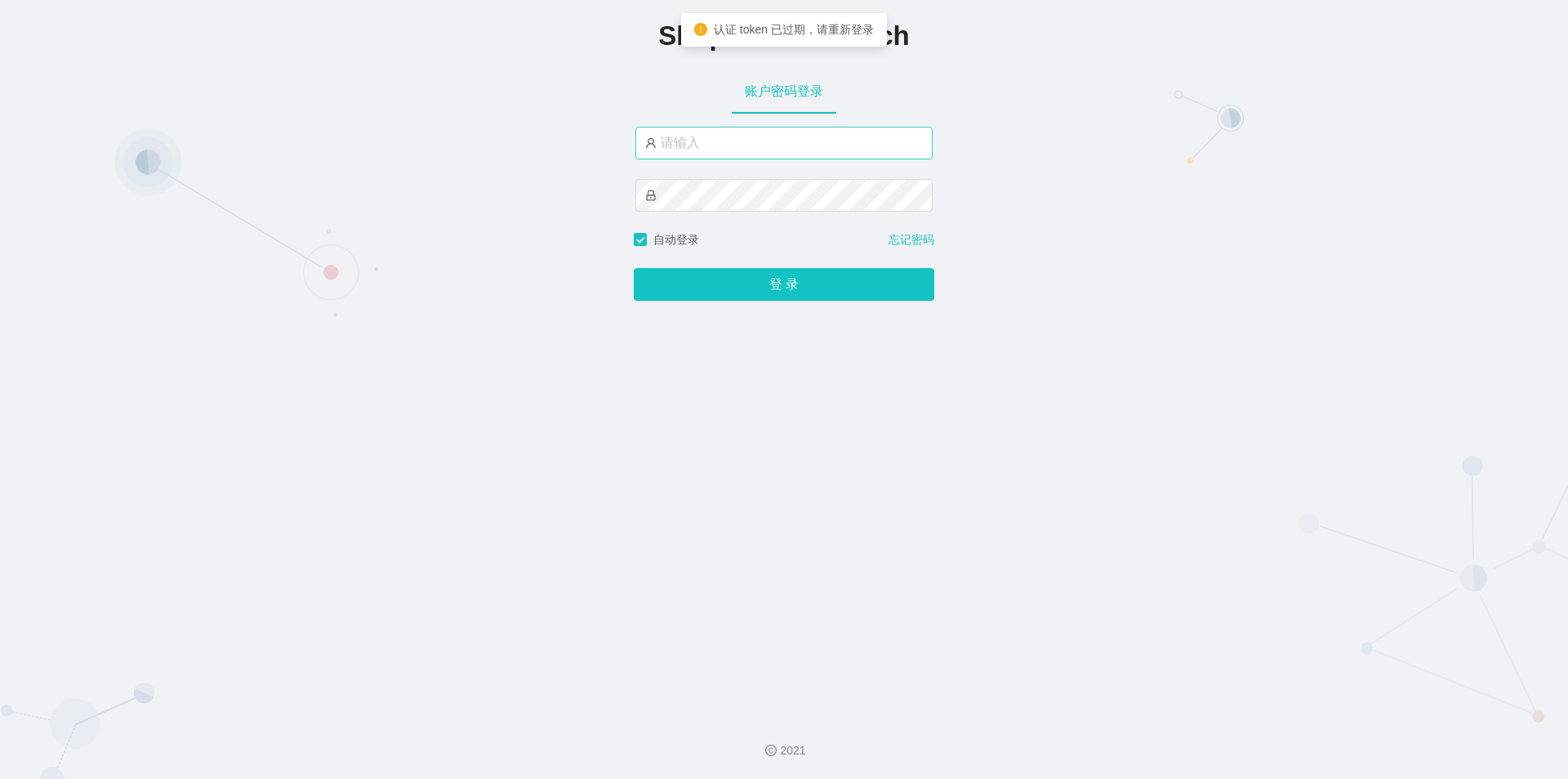
click at [724, 143] on input "text" at bounding box center [784, 142] width 297 height 33
type input "jishu"
click at [714, 288] on button "登 录" at bounding box center [784, 284] width 300 height 33
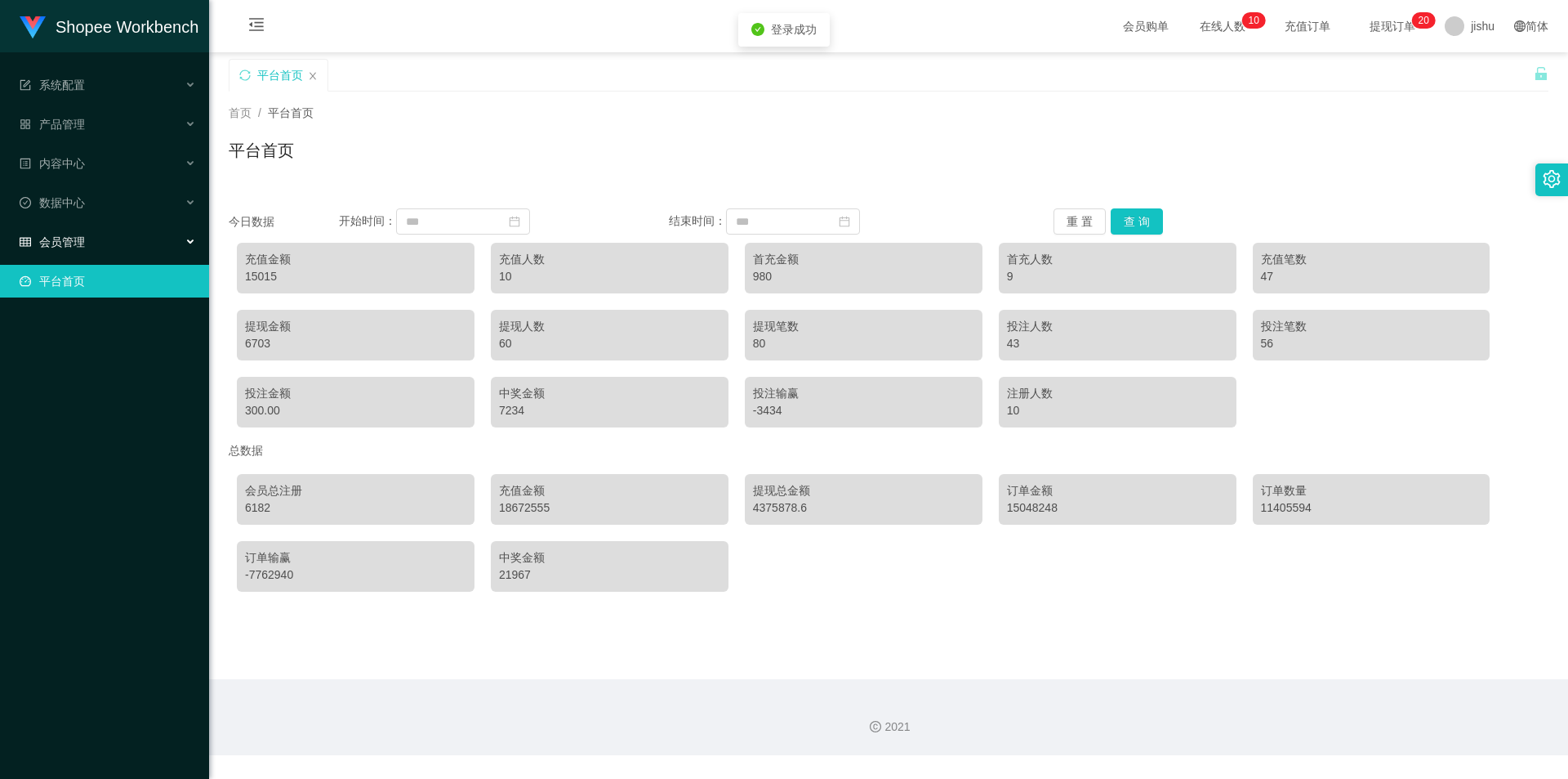
click at [125, 243] on div "会员管理" at bounding box center [104, 242] width 209 height 33
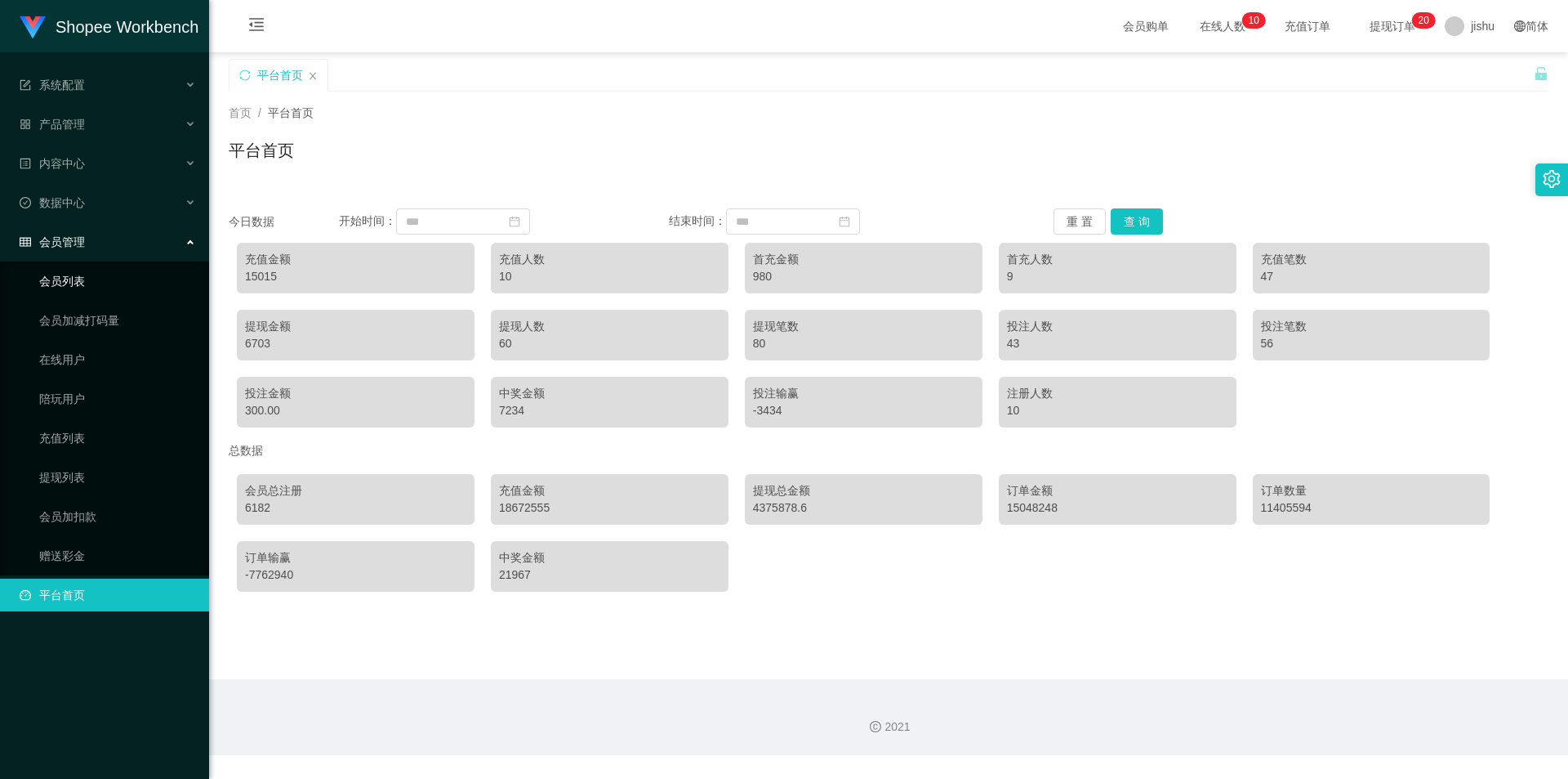
click at [99, 281] on link "会员列表" at bounding box center [118, 280] width 157 height 33
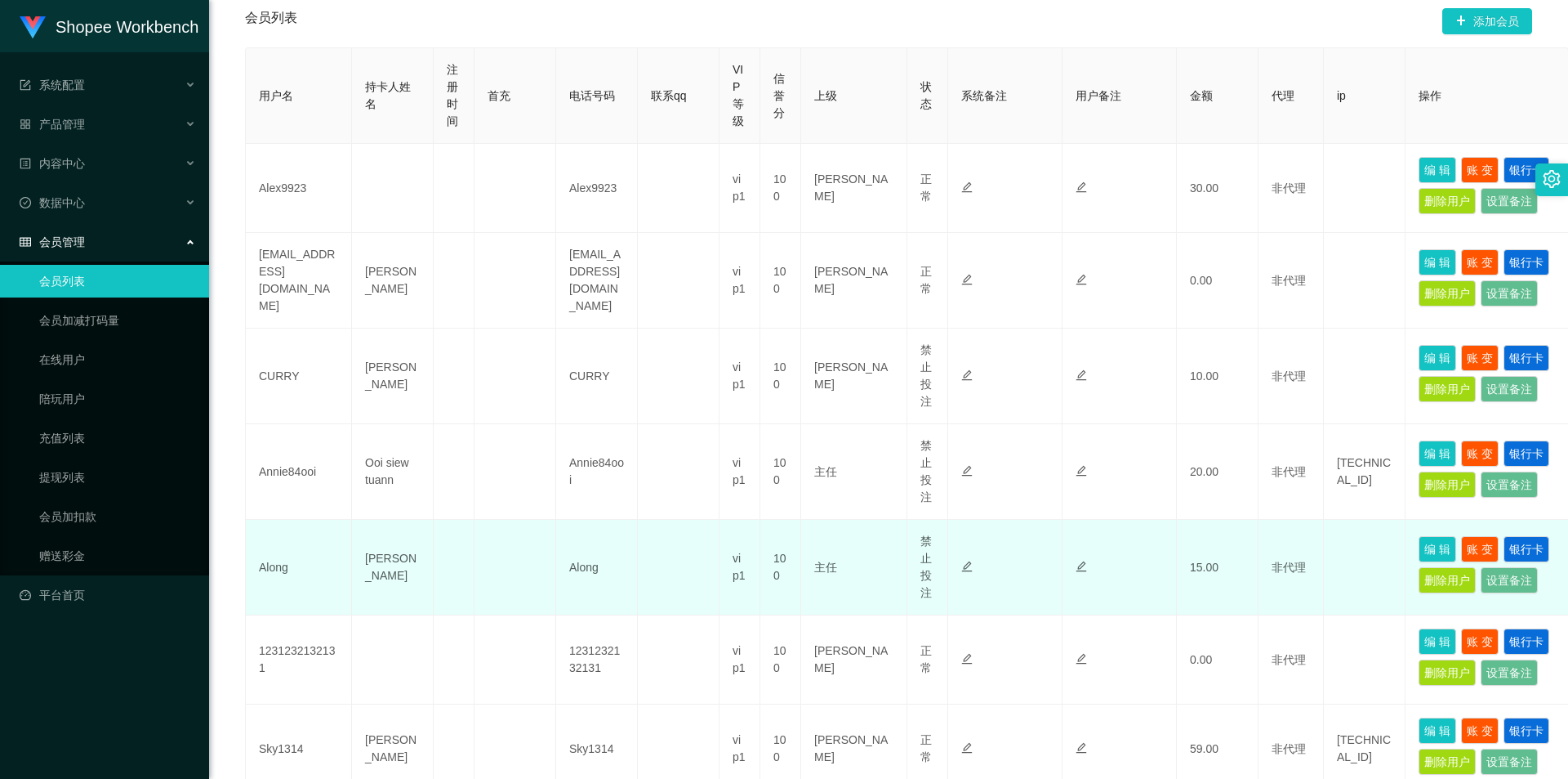
scroll to position [163, 0]
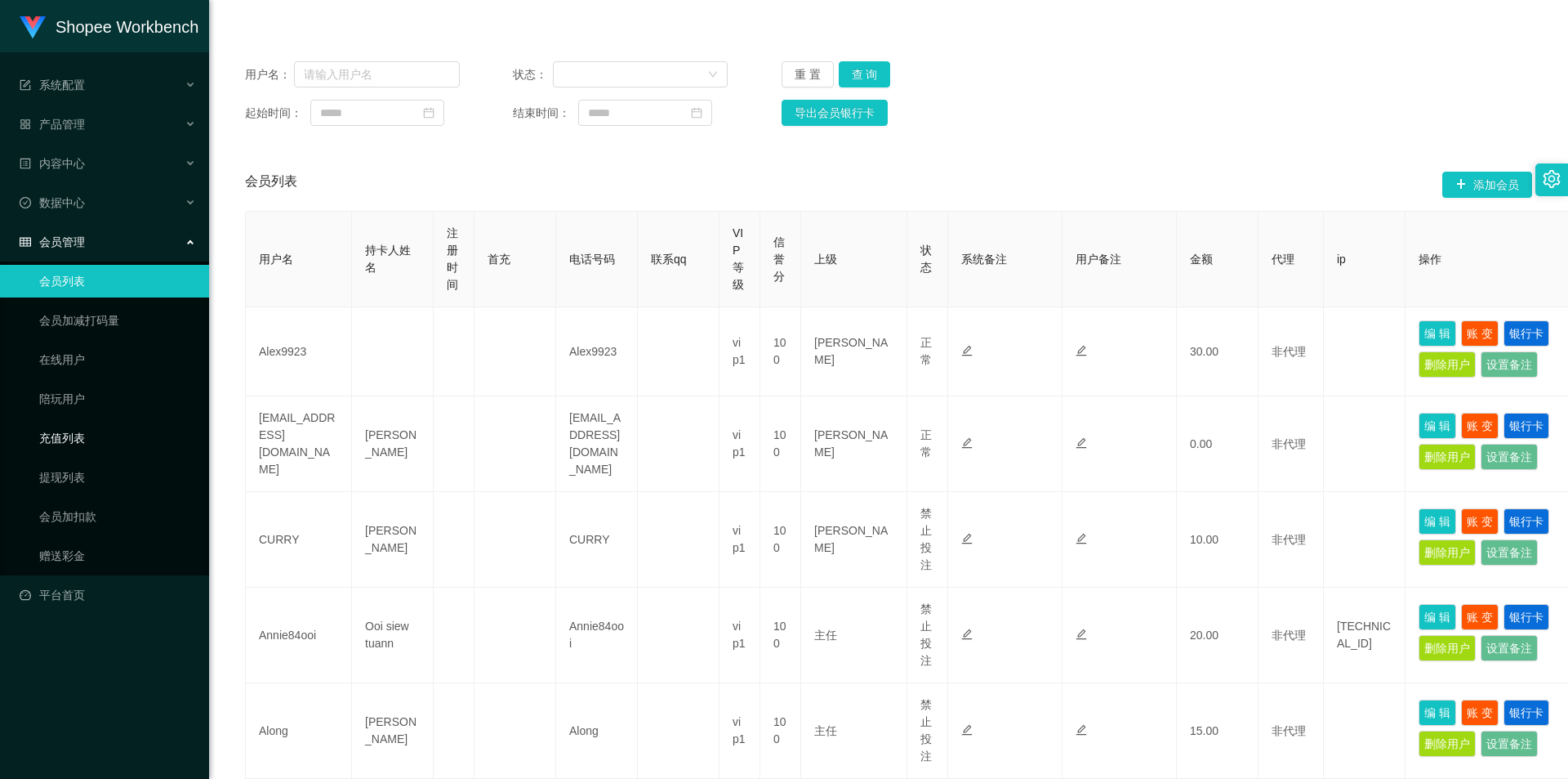
click at [90, 447] on link "充值列表" at bounding box center [118, 438] width 157 height 33
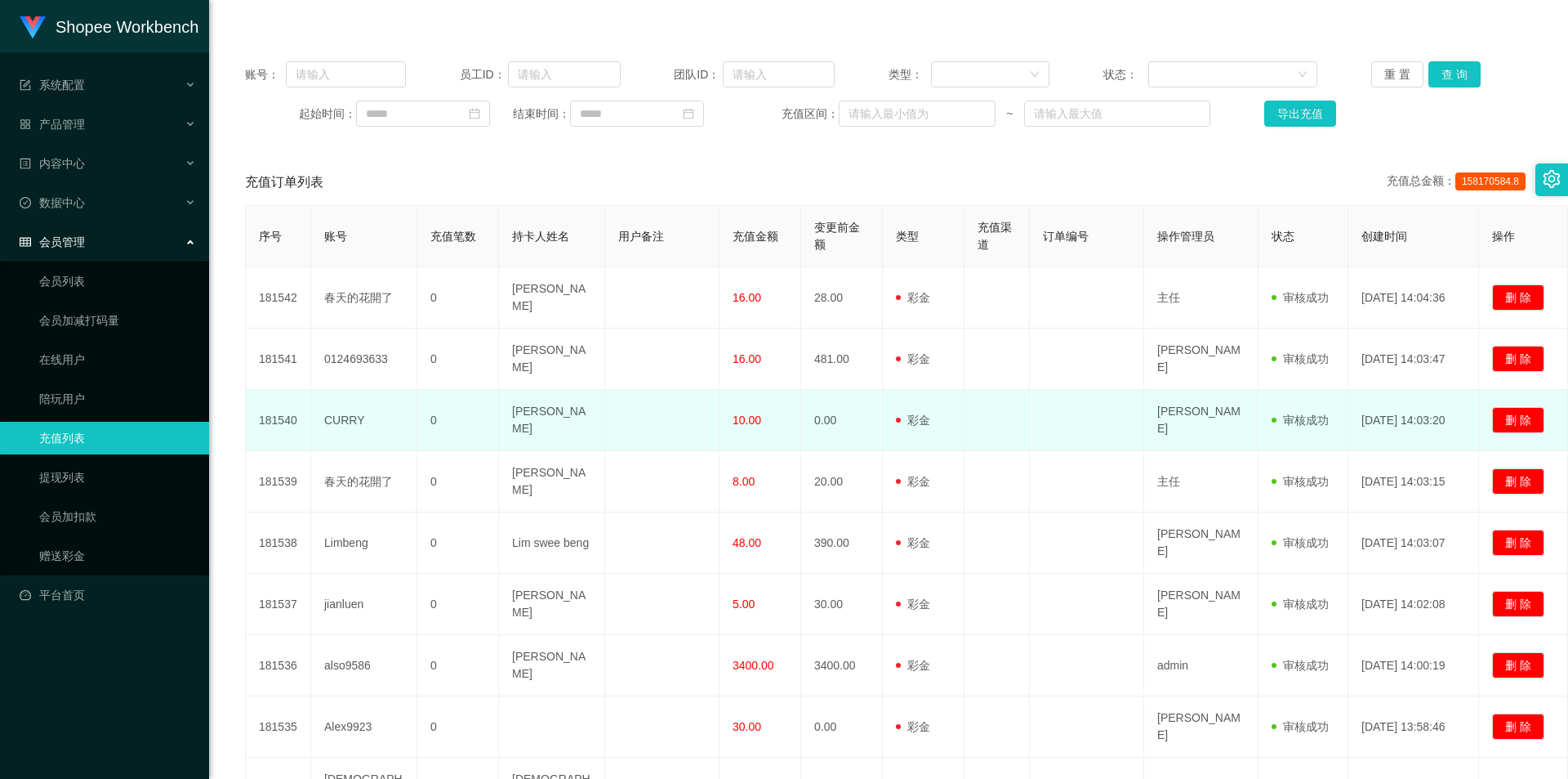
scroll to position [393, 0]
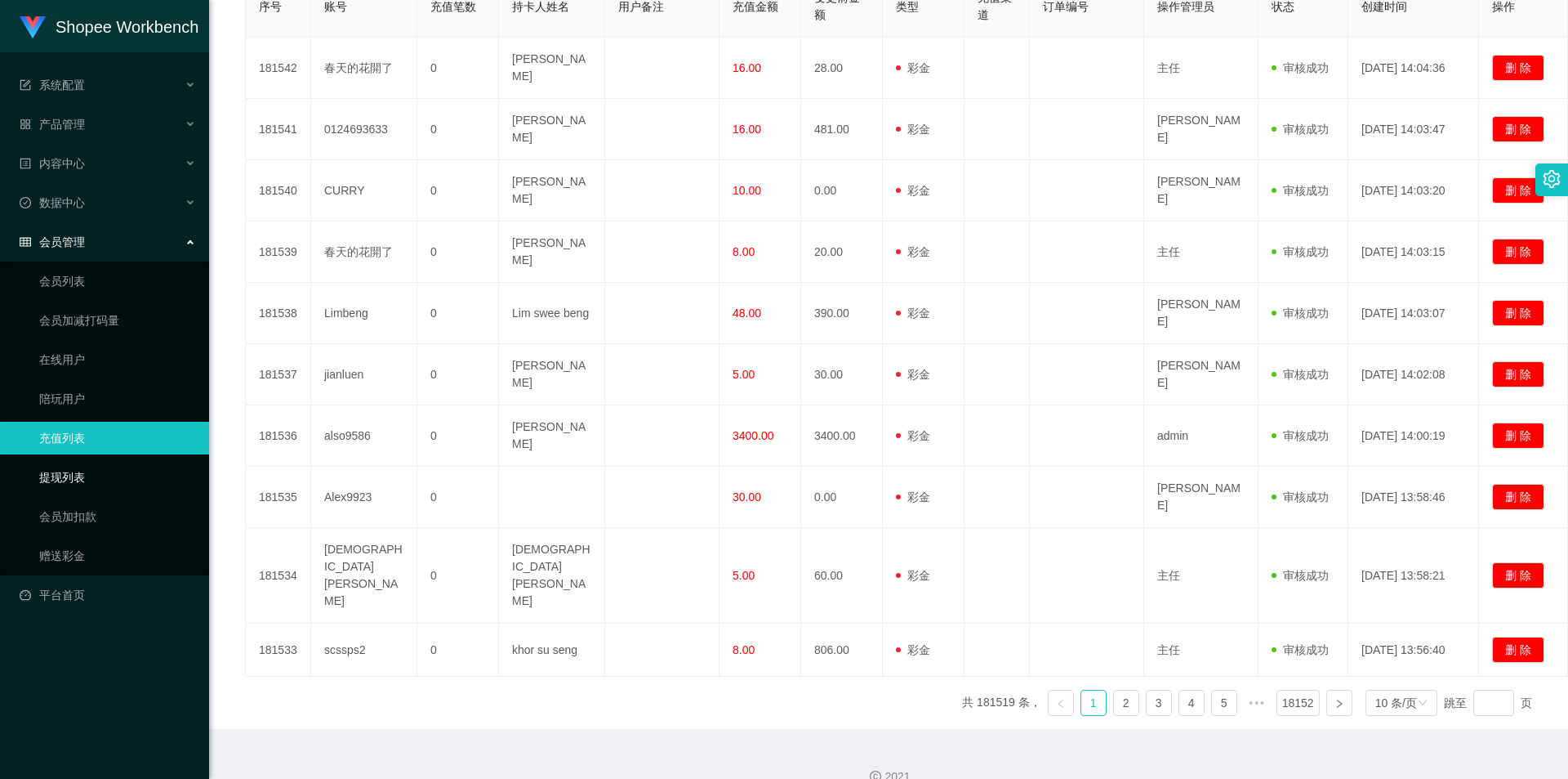
click at [110, 478] on link "提现列表" at bounding box center [118, 477] width 157 height 33
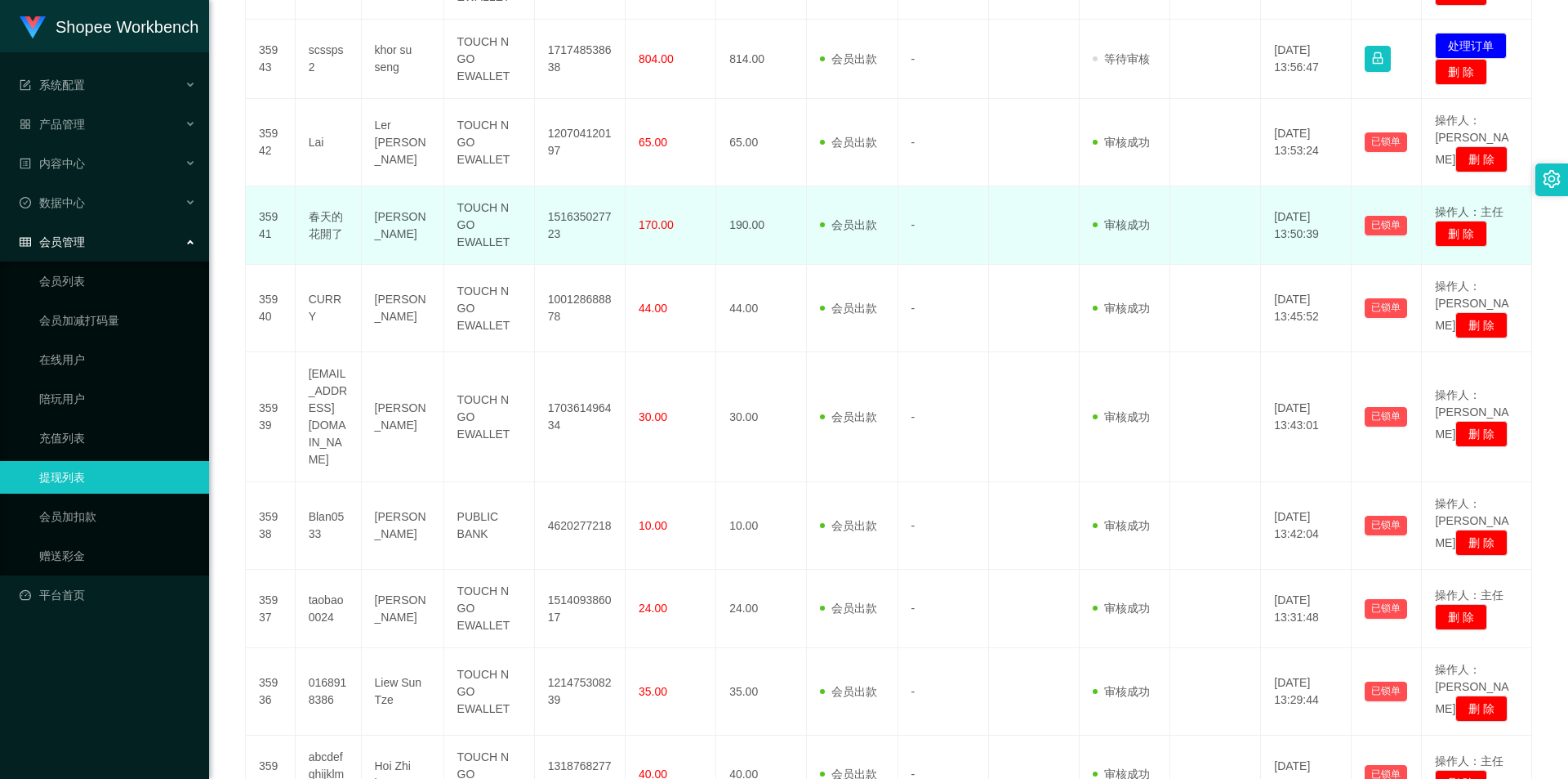
scroll to position [584, 0]
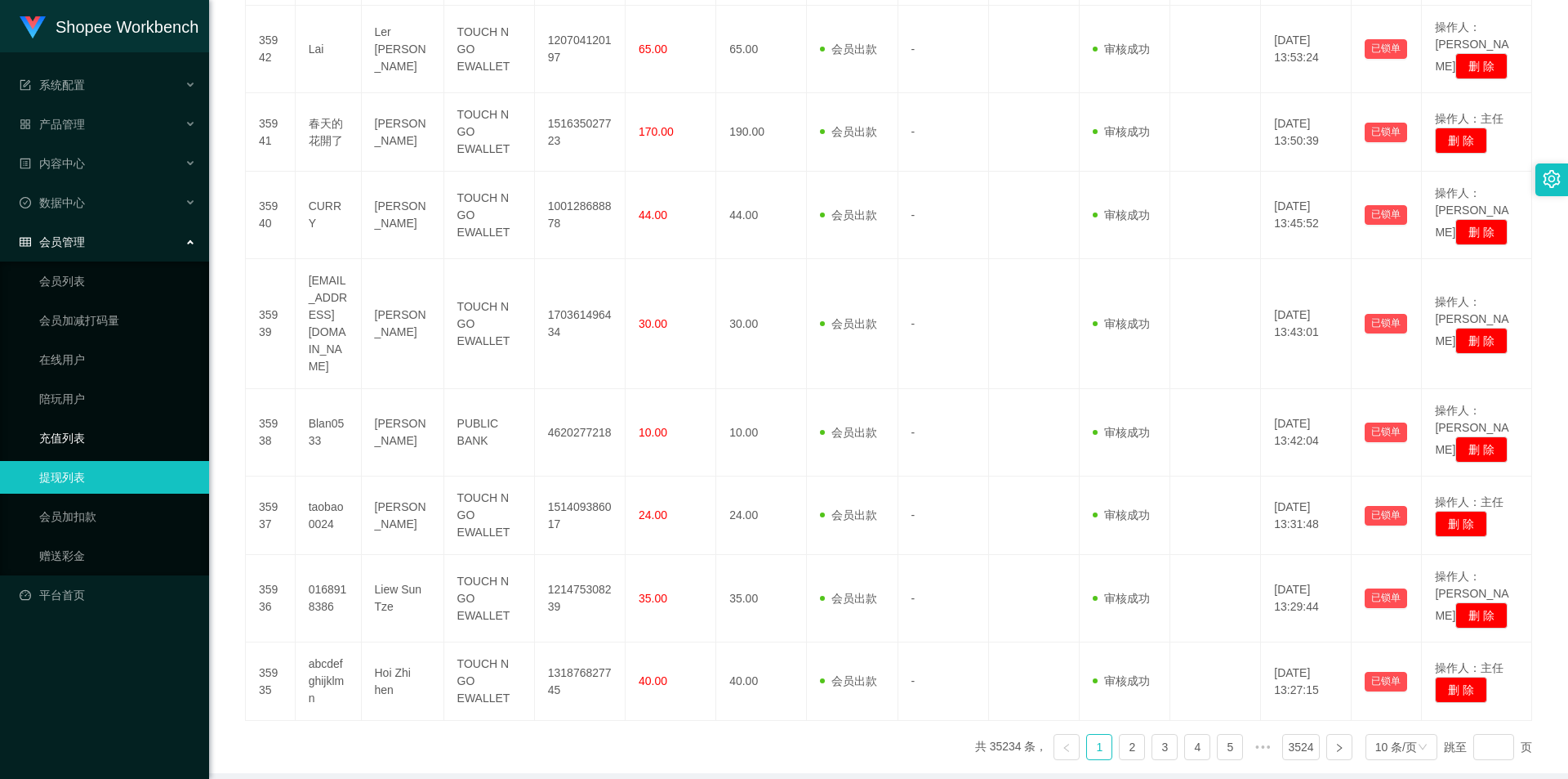
click at [138, 437] on link "充值列表" at bounding box center [118, 438] width 157 height 33
